Goal: Find specific page/section: Find specific page/section

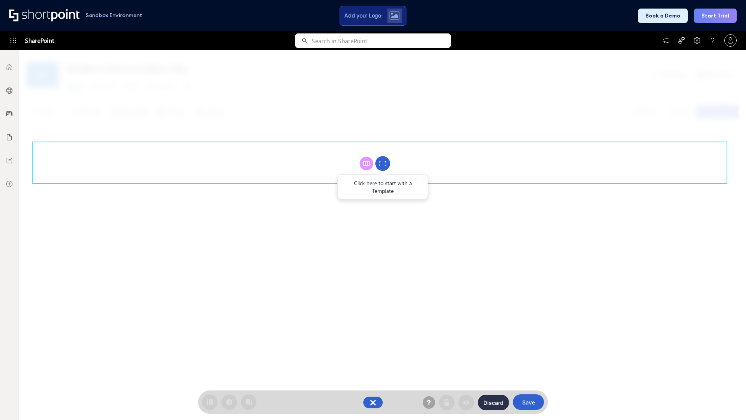
click at [383, 163] on circle at bounding box center [382, 163] width 15 height 15
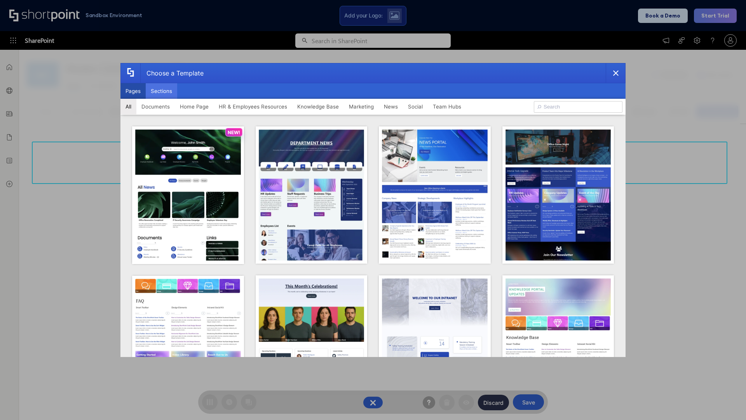
click at [161, 91] on button "Sections" at bounding box center [161, 91] width 31 height 16
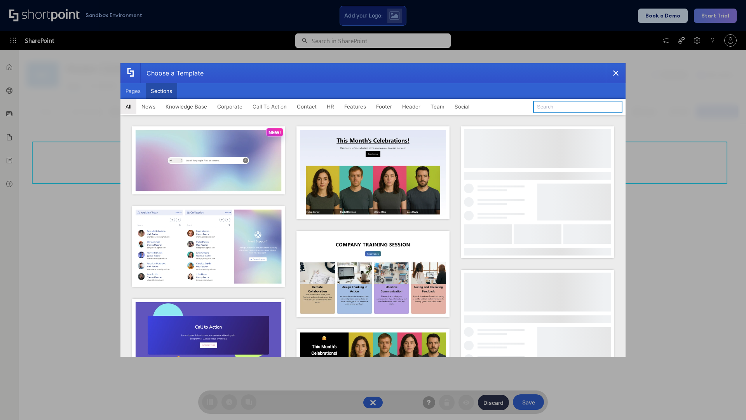
type input "Employee Spotlight 2"
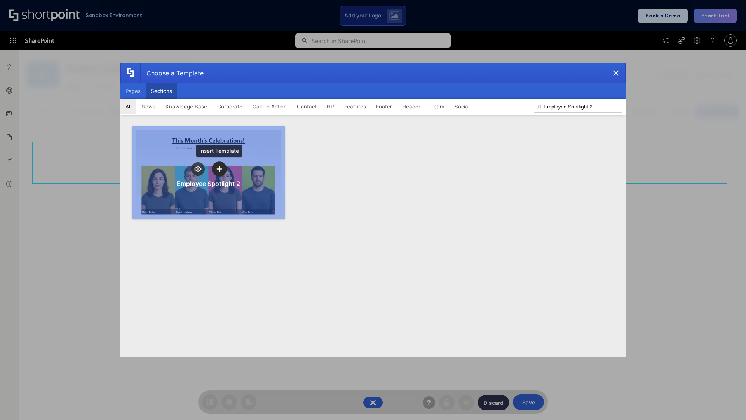
click at [219, 169] on icon "template selector" at bounding box center [218, 168] width 5 height 5
